Goal: Use online tool/utility: Utilize a website feature to perform a specific function

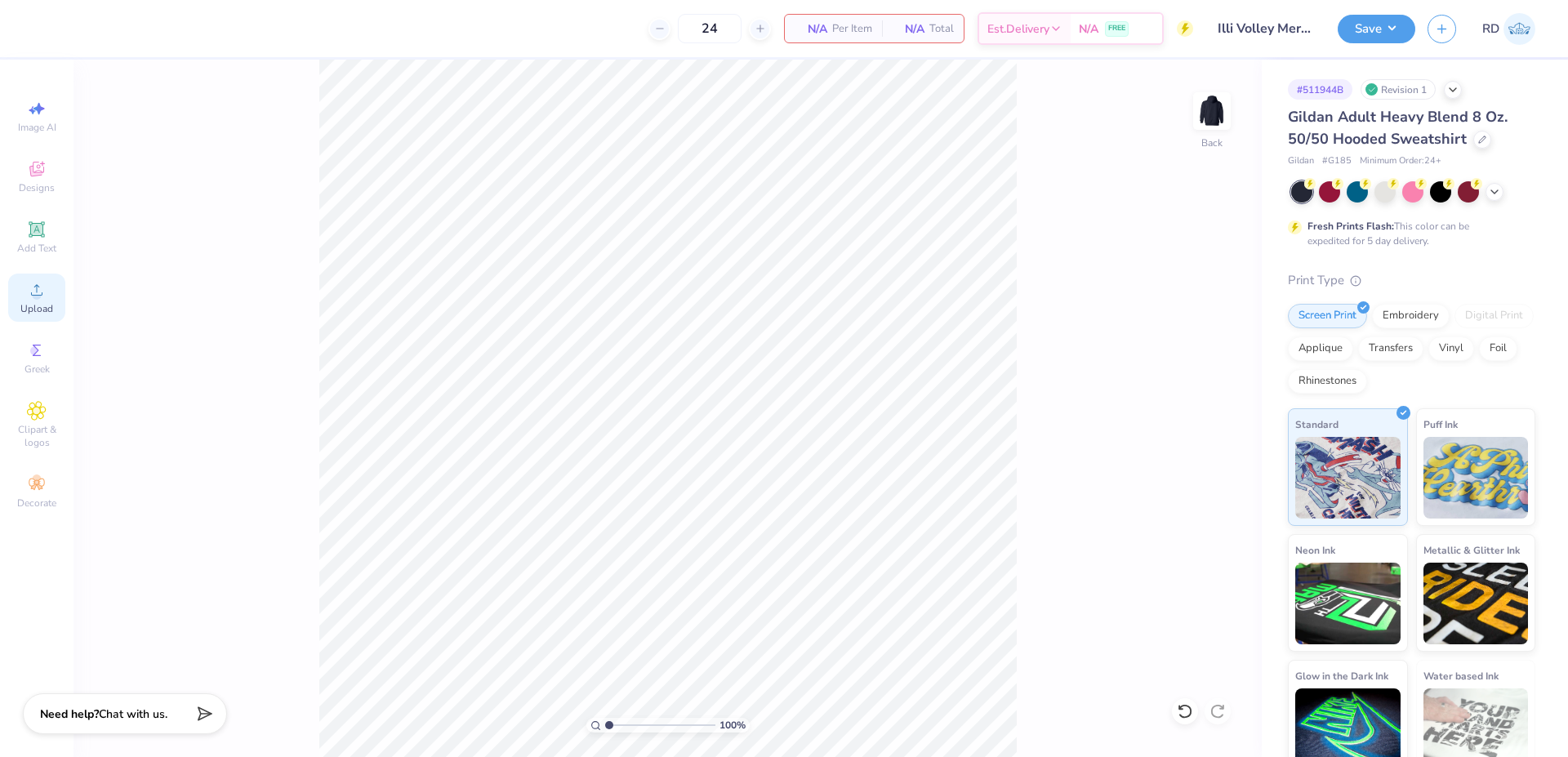
click at [55, 303] on div "Upload" at bounding box center [36, 298] width 57 height 48
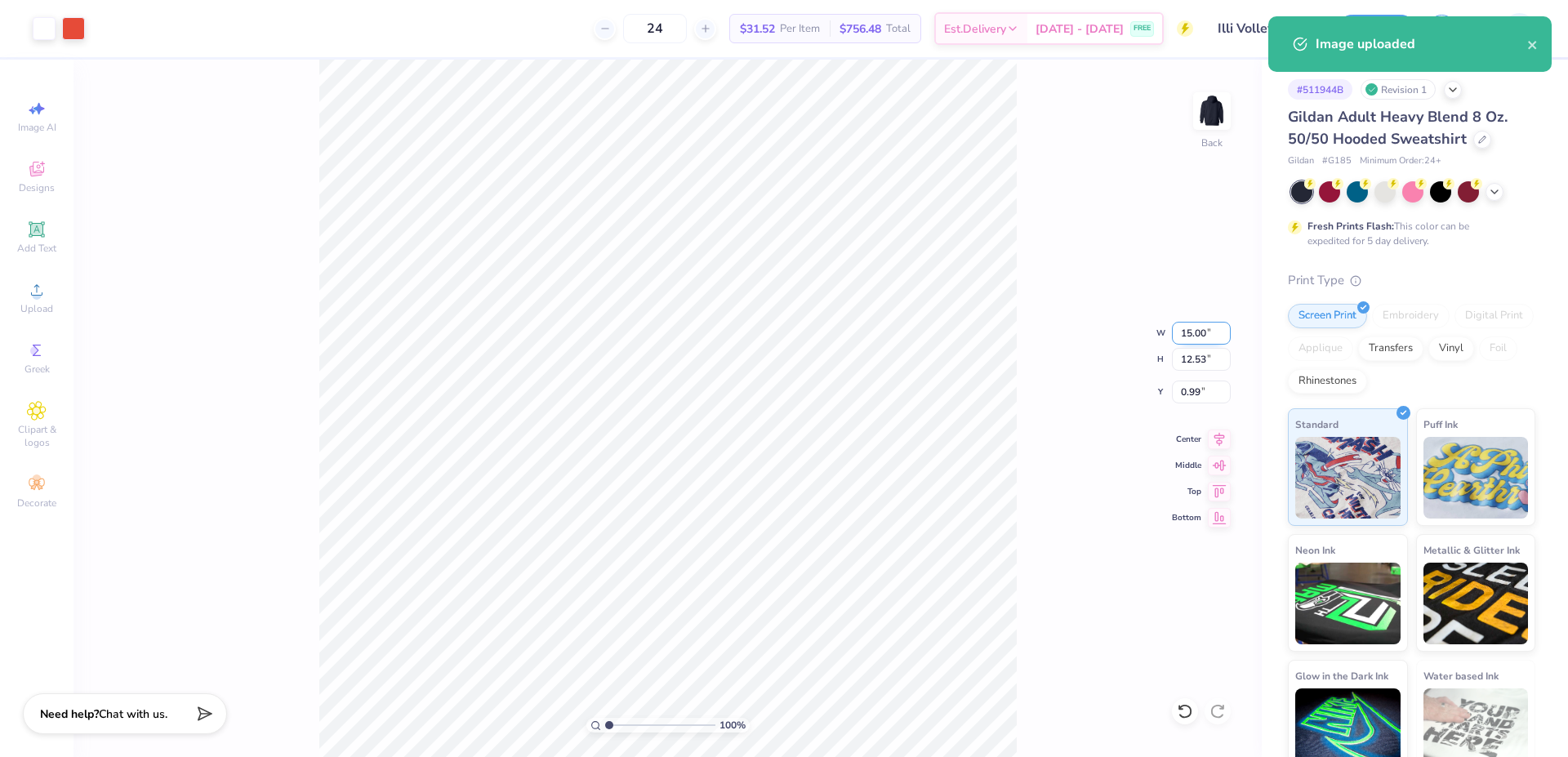
click at [1203, 330] on input "15.00" at bounding box center [1201, 333] width 59 height 23
type input "12.00"
type input "10.02"
click at [1194, 390] on input "2.24" at bounding box center [1201, 392] width 59 height 23
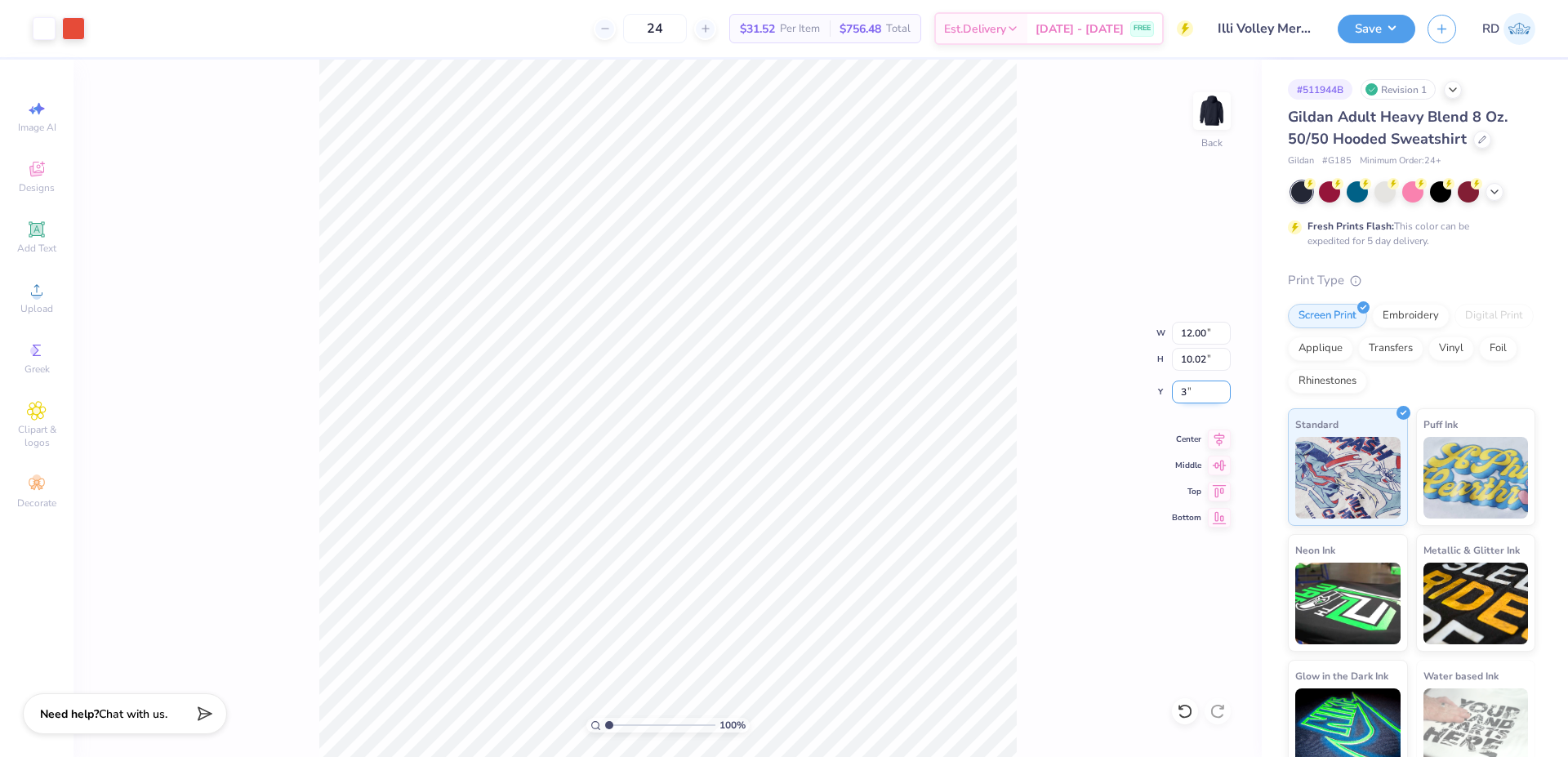
type input "3.00"
click at [1214, 431] on icon at bounding box center [1220, 437] width 23 height 19
click at [629, 725] on input "range" at bounding box center [660, 725] width 110 height 15
click at [1223, 437] on icon at bounding box center [1220, 437] width 23 height 19
click at [615, 727] on input "range" at bounding box center [660, 725] width 110 height 15
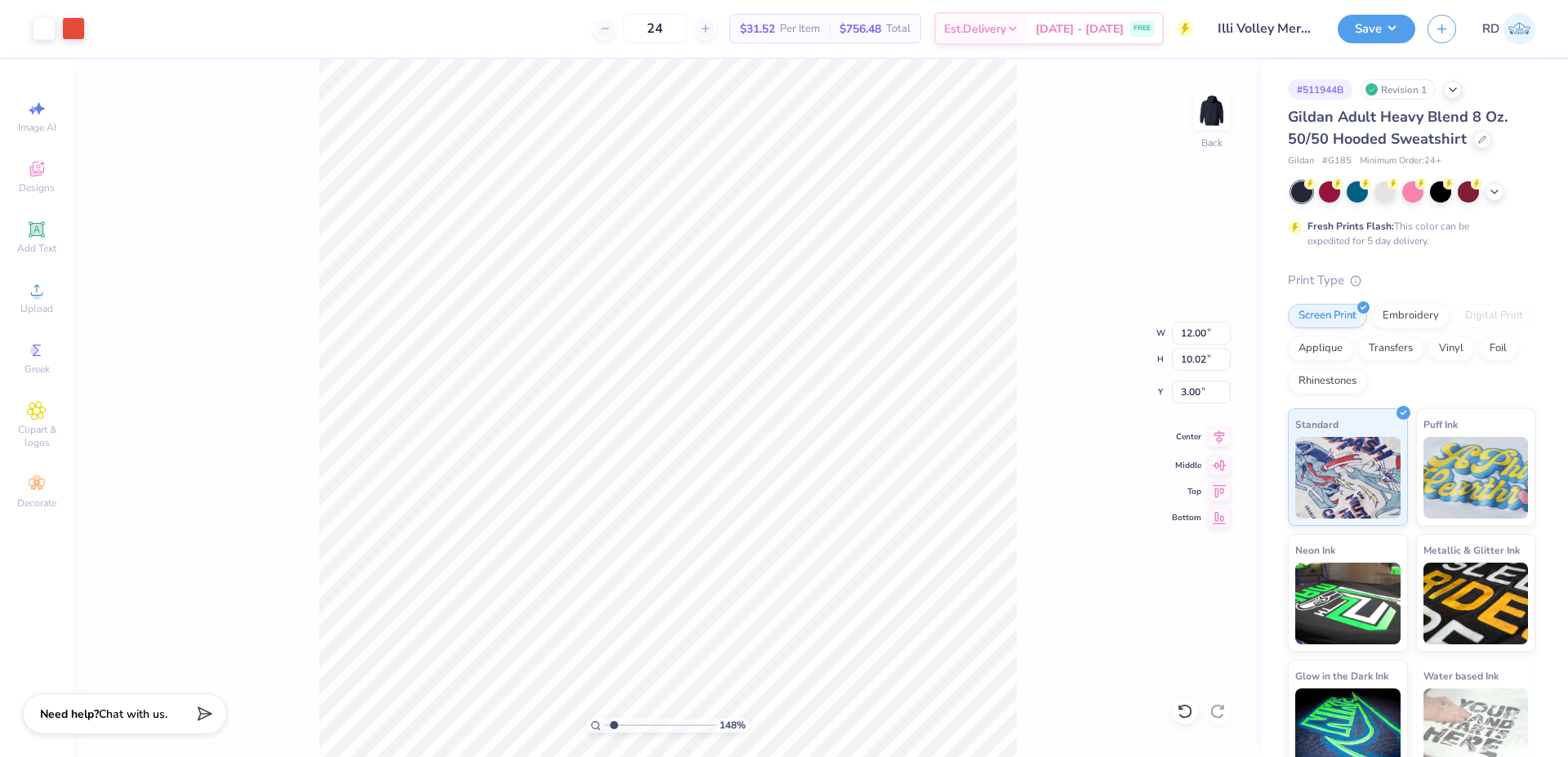
click at [1228, 439] on icon at bounding box center [1220, 437] width 23 height 19
drag, startPoint x: 617, startPoint y: 731, endPoint x: 570, endPoint y: 731, distance: 47.0
type input "1"
click at [605, 731] on input "range" at bounding box center [660, 725] width 110 height 15
click at [1219, 444] on icon at bounding box center [1220, 437] width 23 height 19
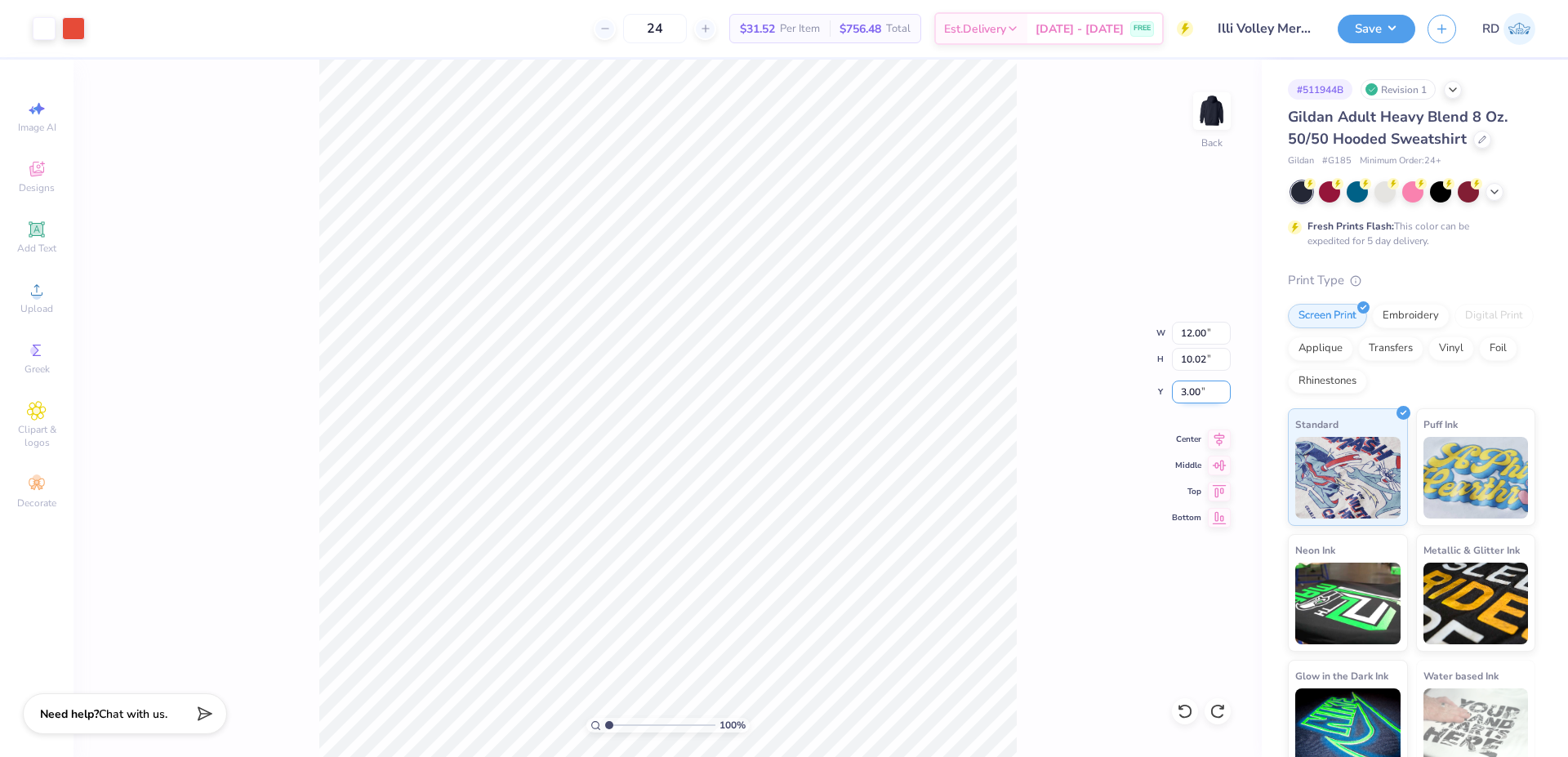
click at [1197, 395] on input "3.00" at bounding box center [1201, 392] width 59 height 23
type input "2.00"
click at [1204, 396] on input "2.00" at bounding box center [1201, 392] width 59 height 23
type input "3.00"
type input "1"
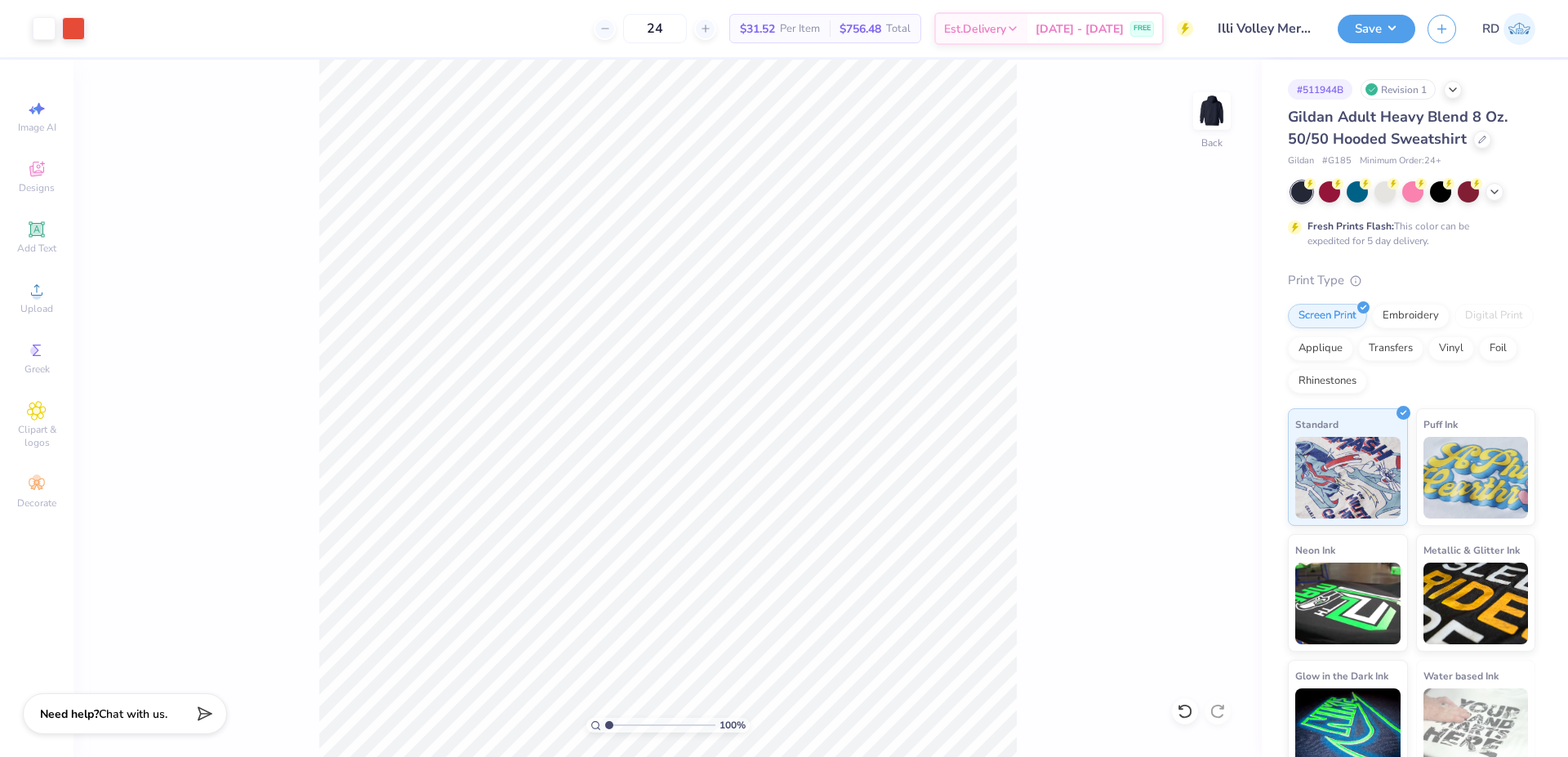
drag, startPoint x: 611, startPoint y: 725, endPoint x: 578, endPoint y: 727, distance: 33.1
click at [605, 727] on input "range" at bounding box center [660, 725] width 110 height 15
click at [1192, 397] on input "3.00" at bounding box center [1201, 392] width 59 height 23
type input "2.50"
click at [1370, 31] on button "Save" at bounding box center [1376, 26] width 78 height 29
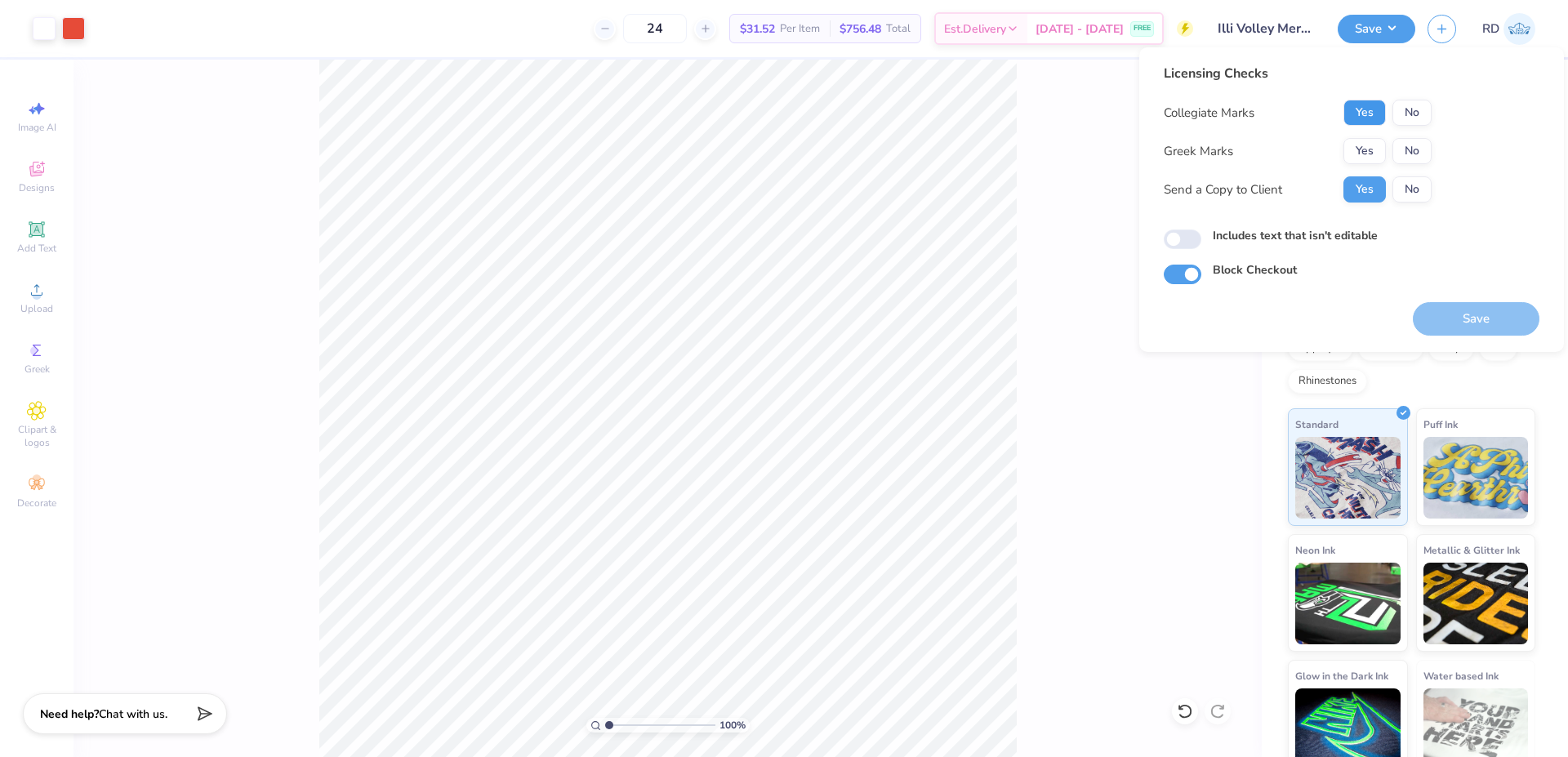
click at [1363, 115] on button "Yes" at bounding box center [1365, 113] width 43 height 26
click at [1411, 150] on button "No" at bounding box center [1412, 151] width 39 height 26
click at [1129, 372] on div "100 % Back" at bounding box center [668, 408] width 1189 height 697
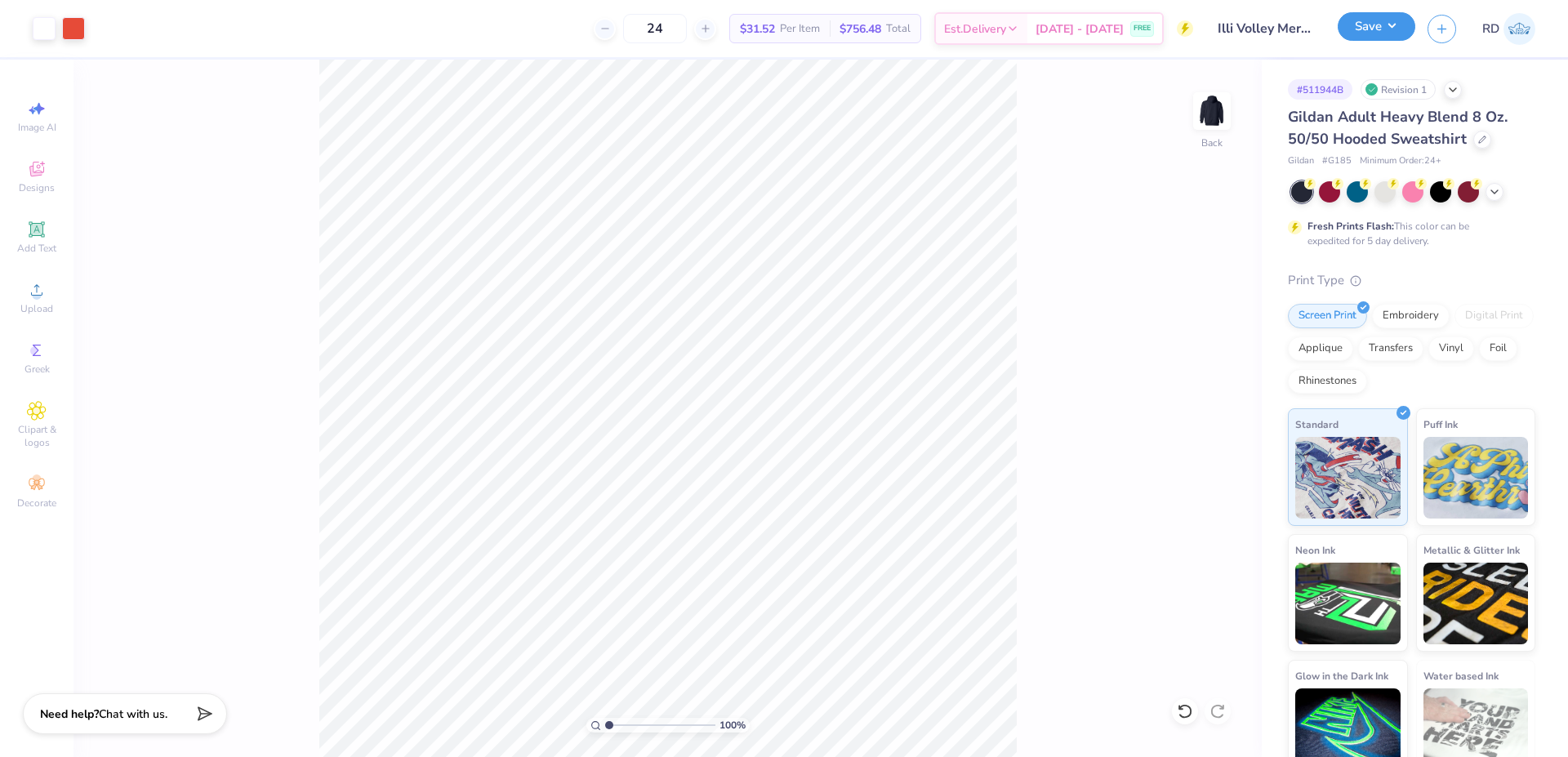
click at [1369, 29] on button "Save" at bounding box center [1376, 26] width 78 height 29
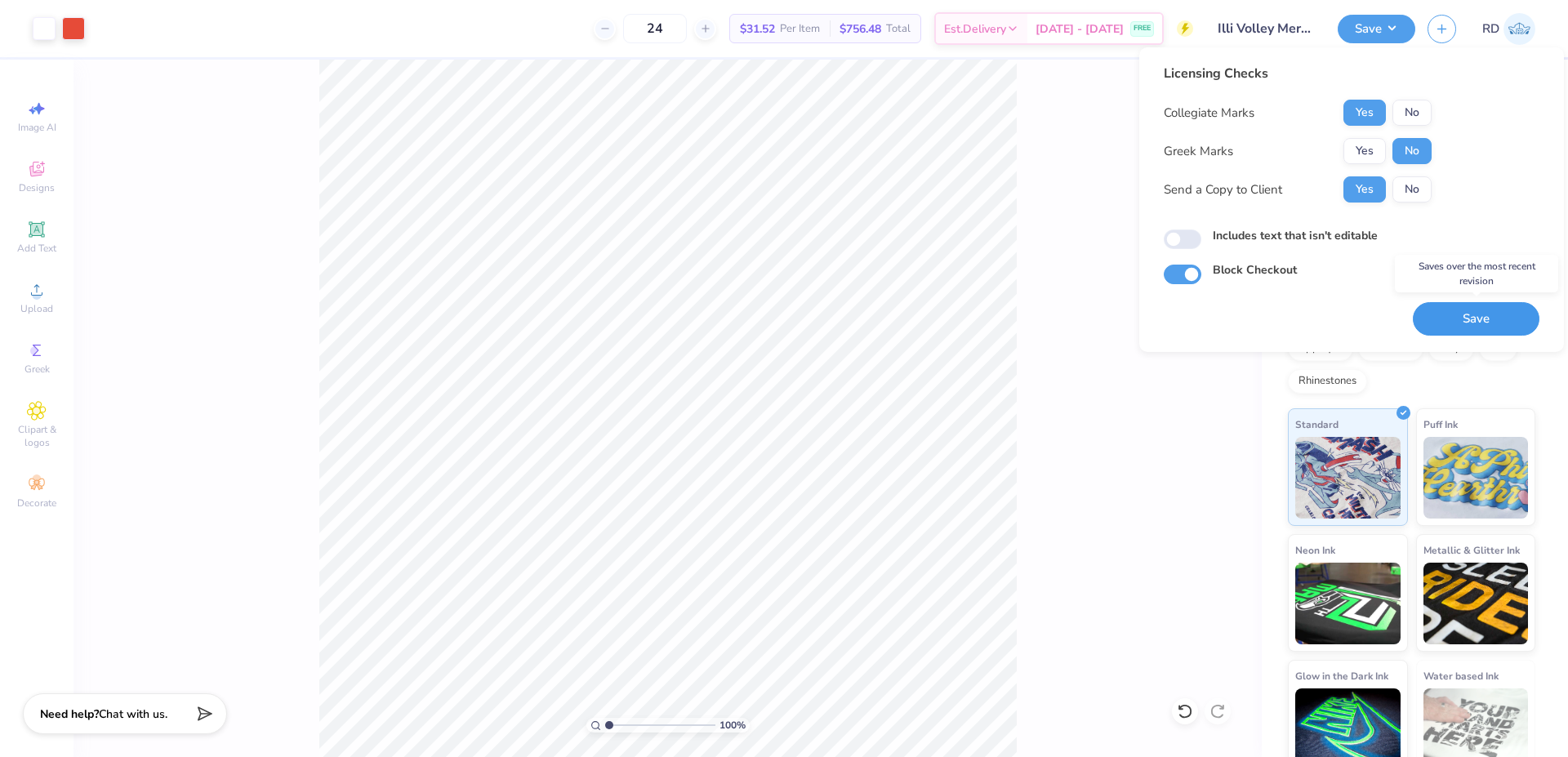
click at [1482, 315] on button "Save" at bounding box center [1476, 319] width 127 height 33
